Goal: Feedback & Contribution: Submit feedback/report problem

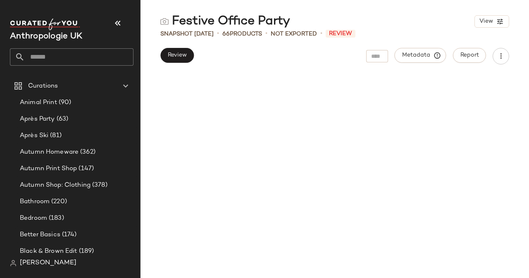
scroll to position [3110, 0]
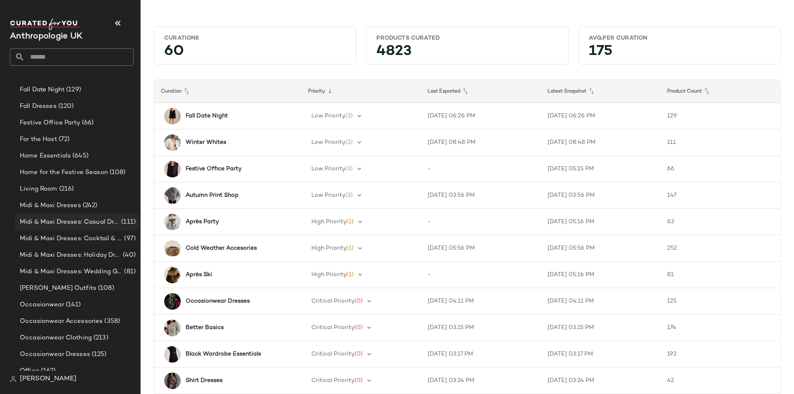
scroll to position [302, 0]
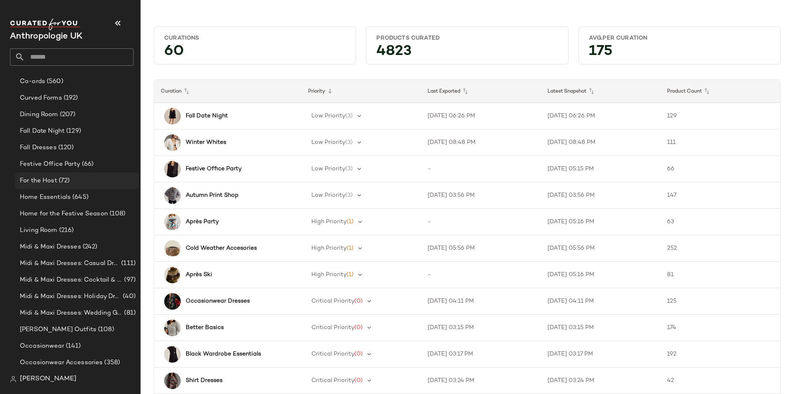
click at [70, 179] on div "For the Host (72)" at bounding box center [76, 181] width 118 height 10
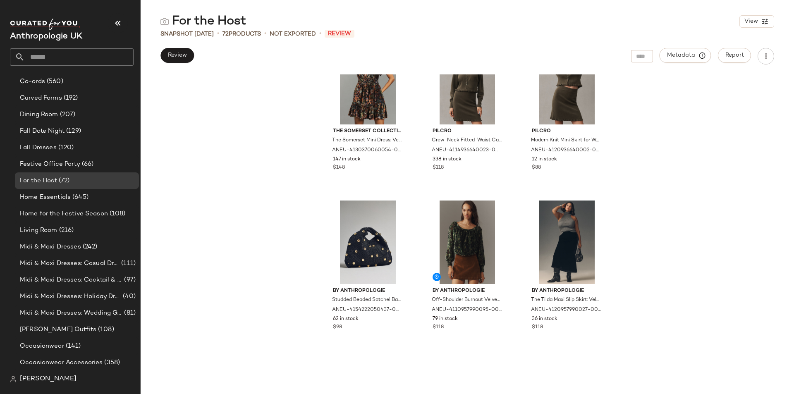
scroll to position [2280, 0]
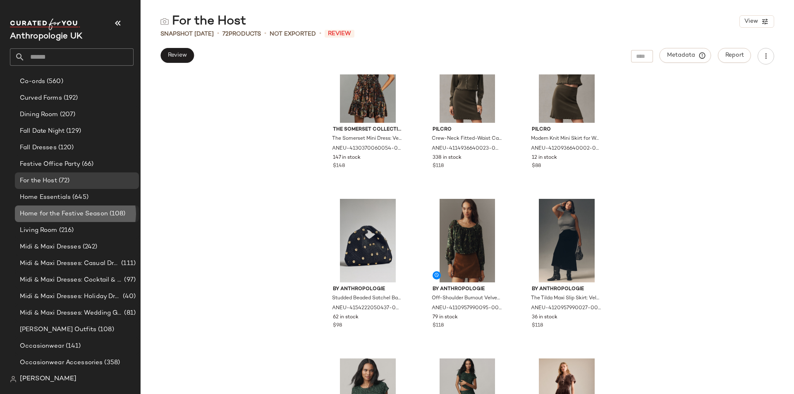
click at [68, 207] on div "Home for the Festive Season (108)" at bounding box center [77, 213] width 124 height 17
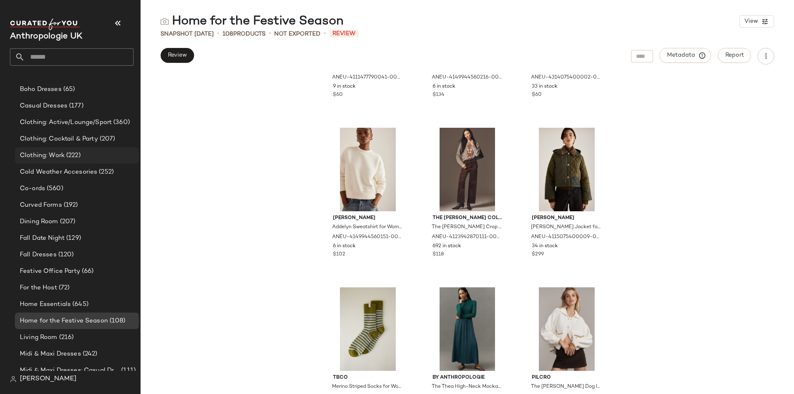
scroll to position [207, 0]
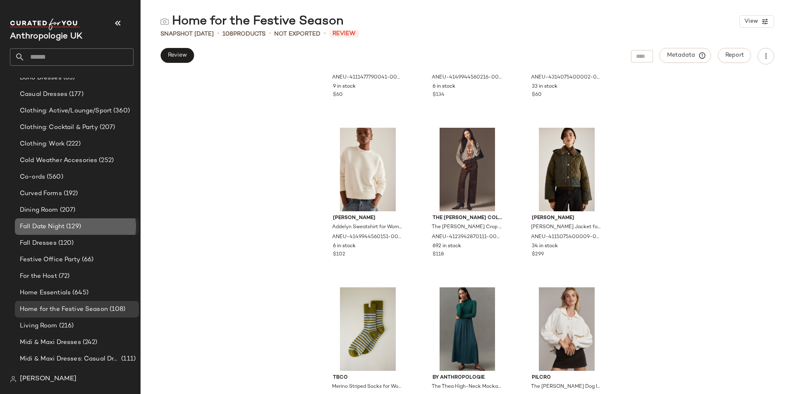
click at [71, 227] on span "(129)" at bounding box center [72, 227] width 17 height 10
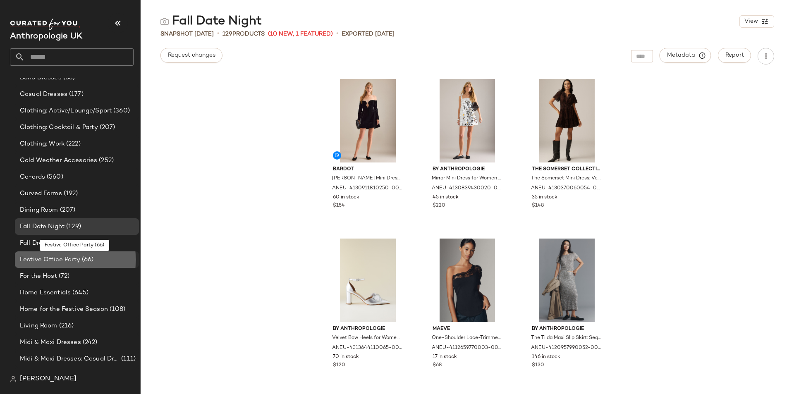
click at [94, 259] on span "(66)" at bounding box center [87, 260] width 14 height 10
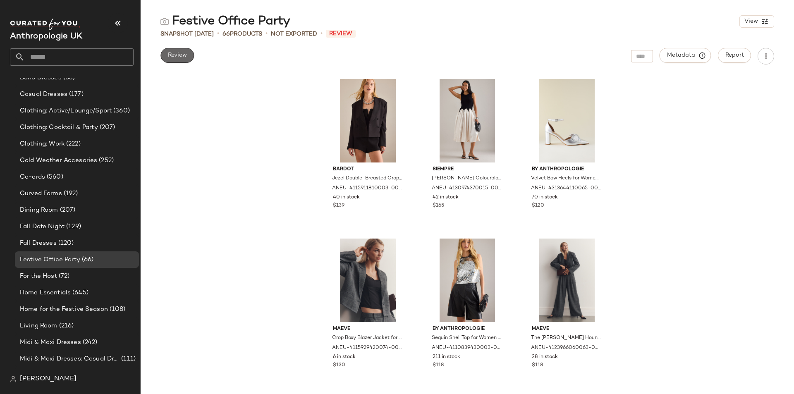
click at [180, 54] on span "Review" at bounding box center [176, 55] width 19 height 7
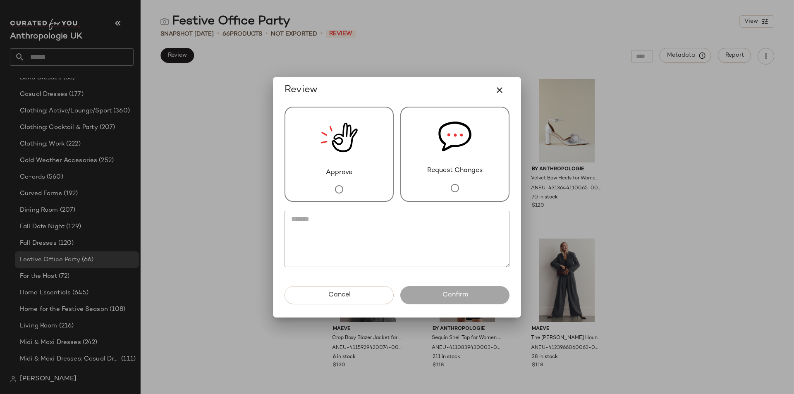
click at [441, 177] on div "Request Changes" at bounding box center [454, 154] width 109 height 95
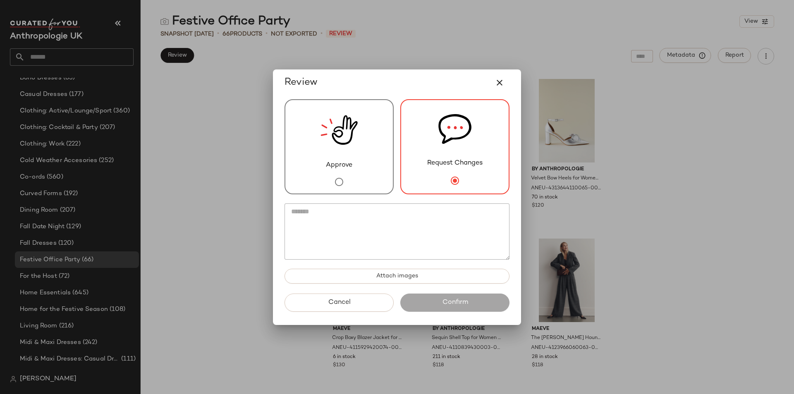
click at [387, 217] on textarea at bounding box center [396, 231] width 225 height 56
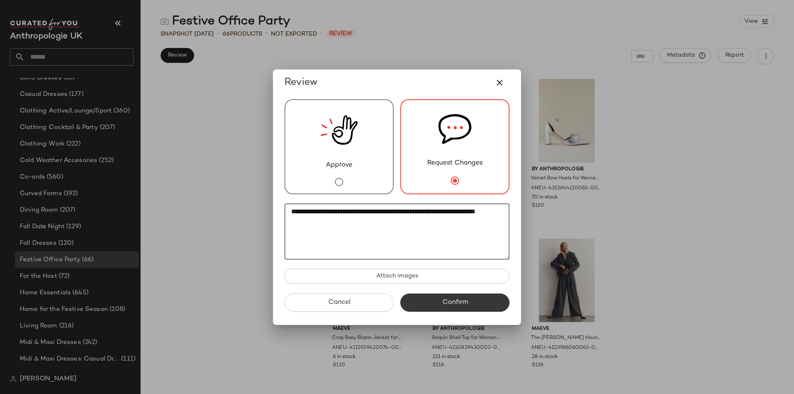
type textarea "**********"
click at [451, 301] on span "Confirm" at bounding box center [454, 302] width 26 height 8
